Goal: Navigation & Orientation: Go to known website

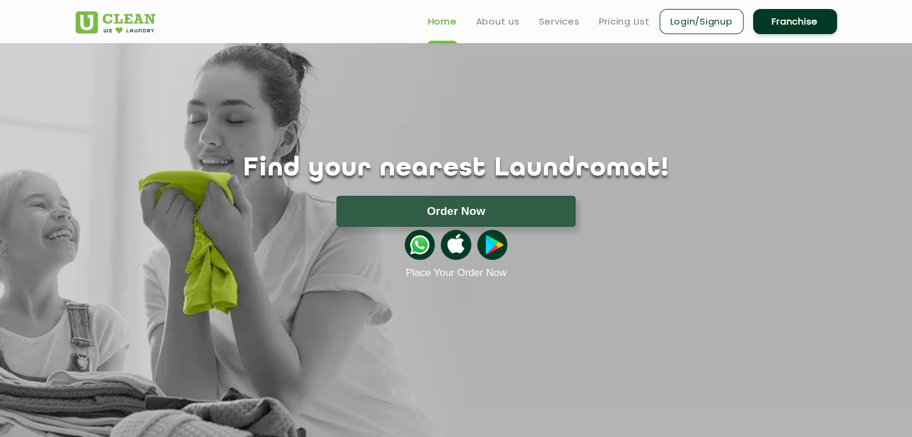
click at [637, 154] on h1 "Find your nearest Laundromat!" at bounding box center [456, 169] width 779 height 30
